Goal: Communication & Community: Answer question/provide support

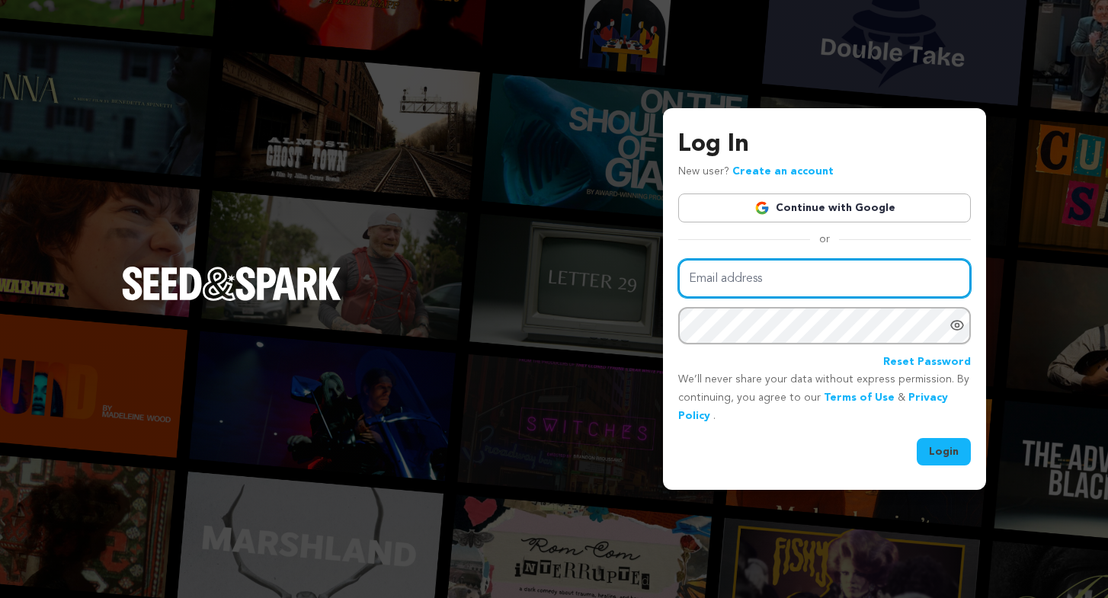
click at [752, 283] on input "Email address" at bounding box center [824, 278] width 293 height 39
type input "[EMAIL_ADDRESS][DOMAIN_NAME]"
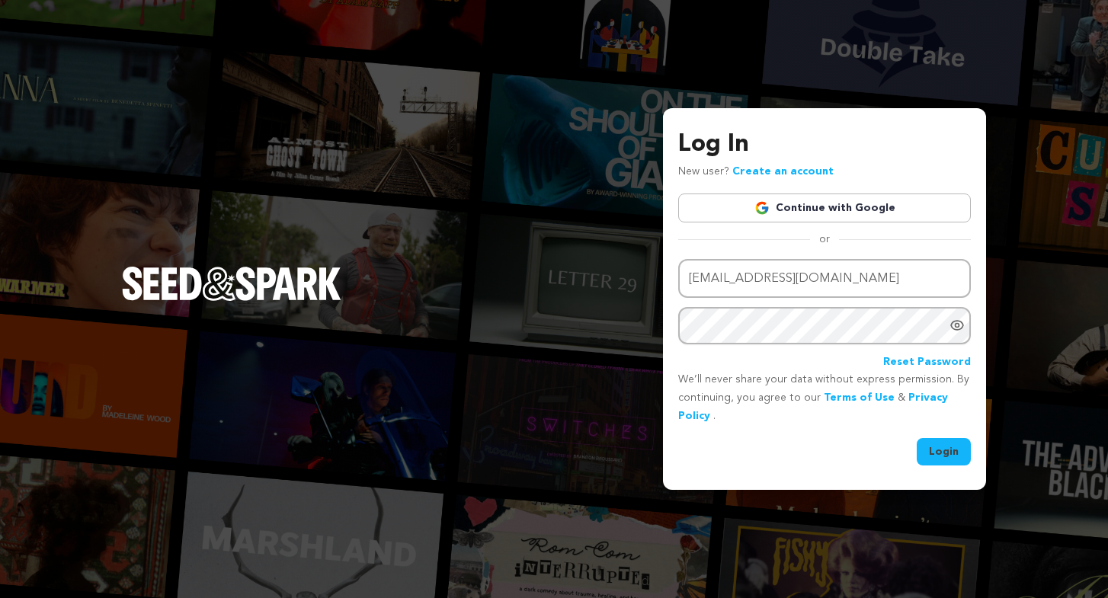
click at [948, 453] on button "Login" at bounding box center [944, 451] width 54 height 27
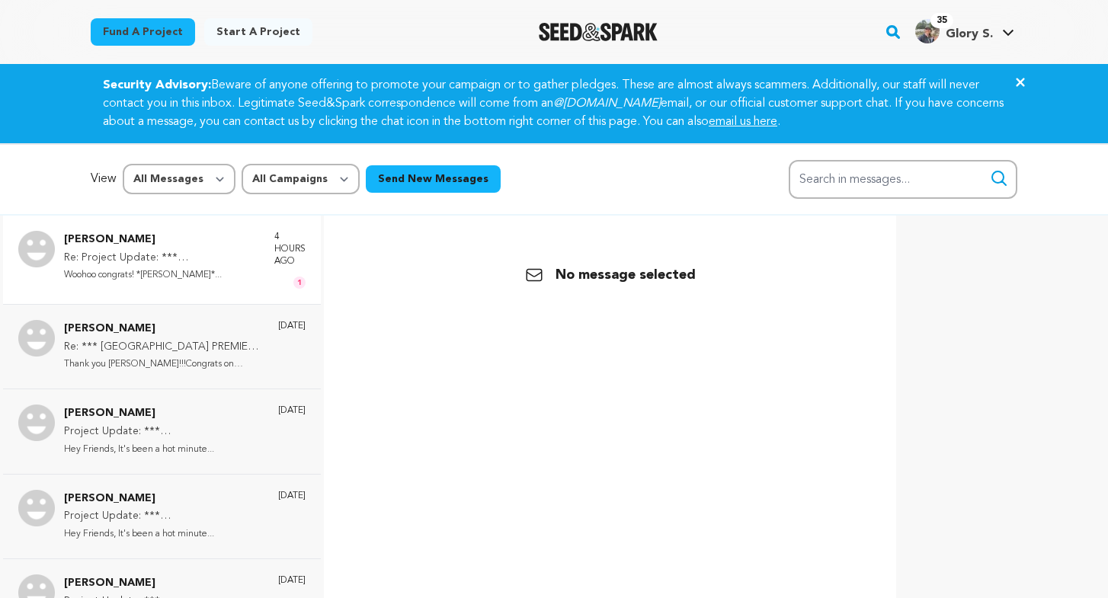
click at [248, 275] on p "Woohoo congrats! *[PERSON_NAME]*..." at bounding box center [161, 276] width 195 height 18
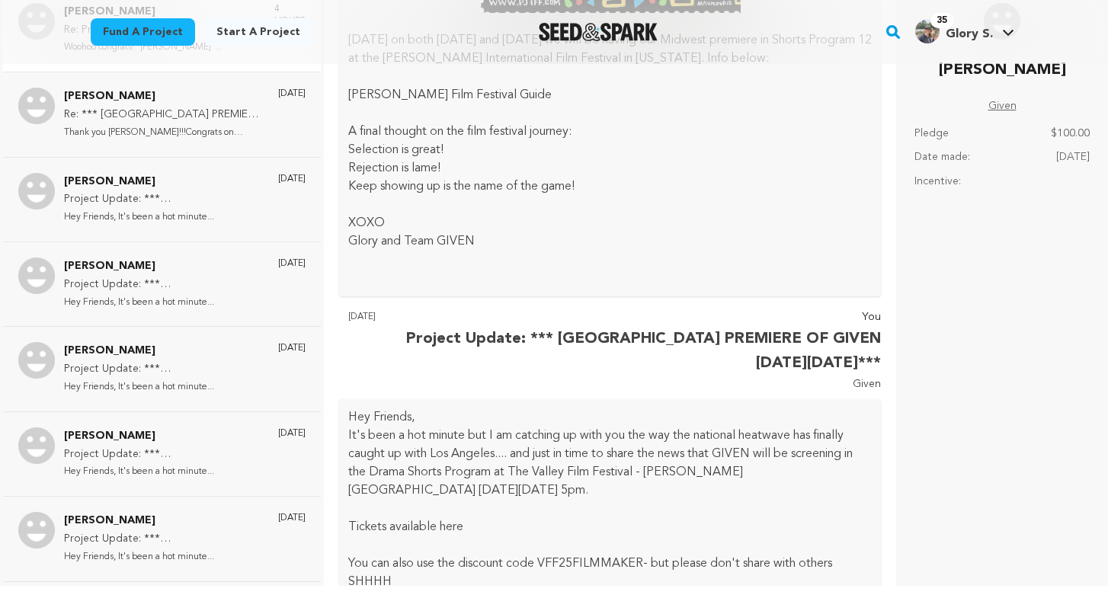
scroll to position [16064, 0]
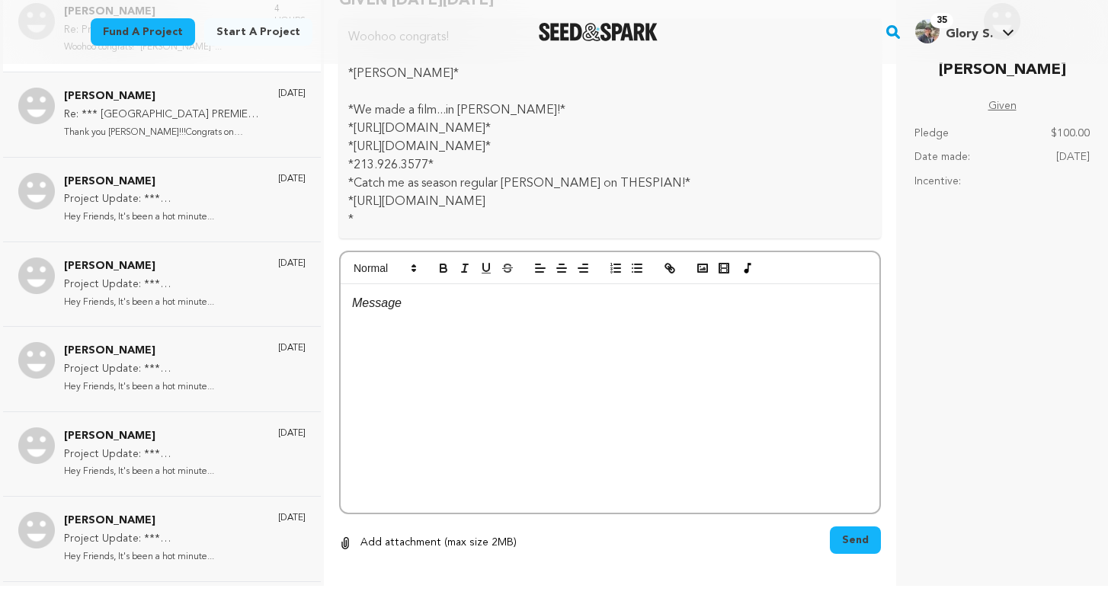
click at [571, 358] on div at bounding box center [610, 398] width 539 height 229
click at [866, 533] on span "Send" at bounding box center [855, 540] width 27 height 15
